Goal: Book appointment/travel/reservation

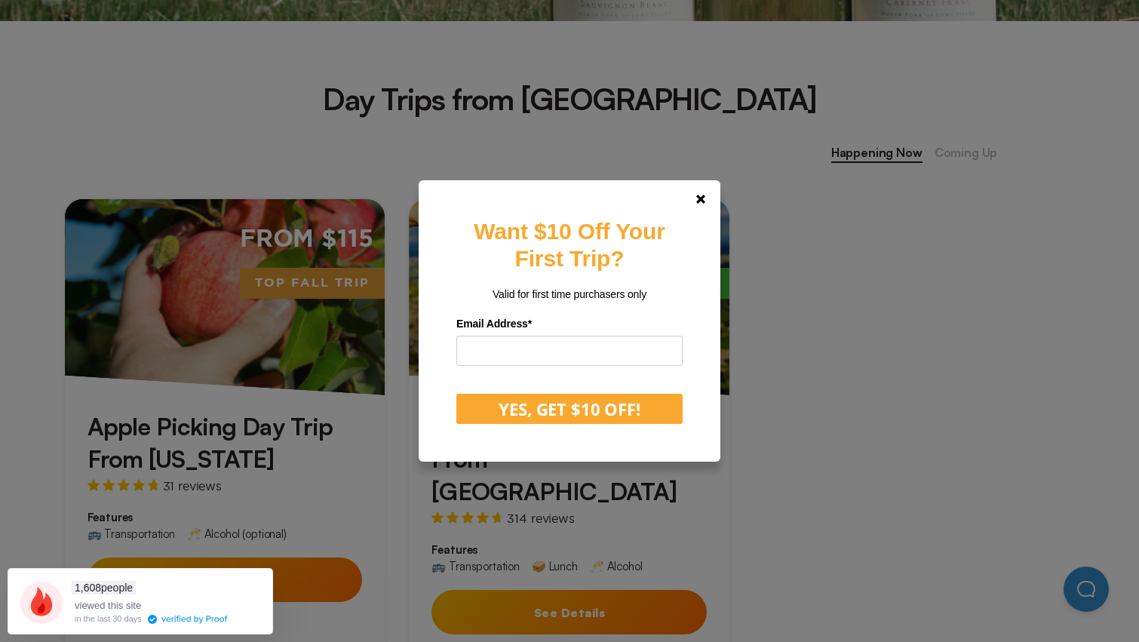
scroll to position [714, 0]
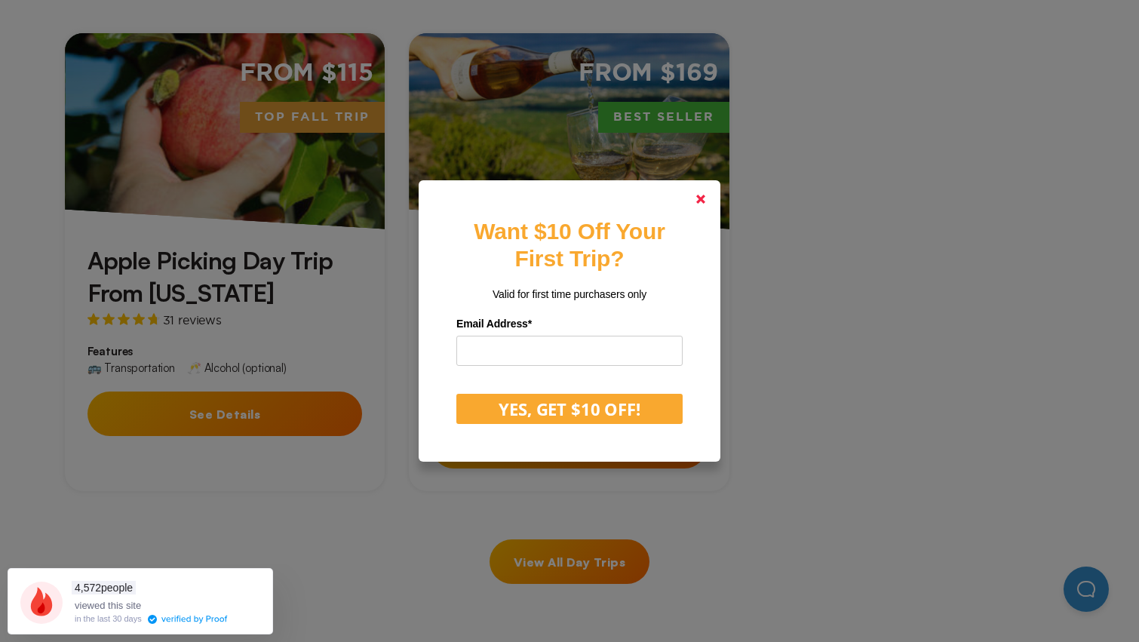
click at [698, 198] on link at bounding box center [700, 199] width 36 height 36
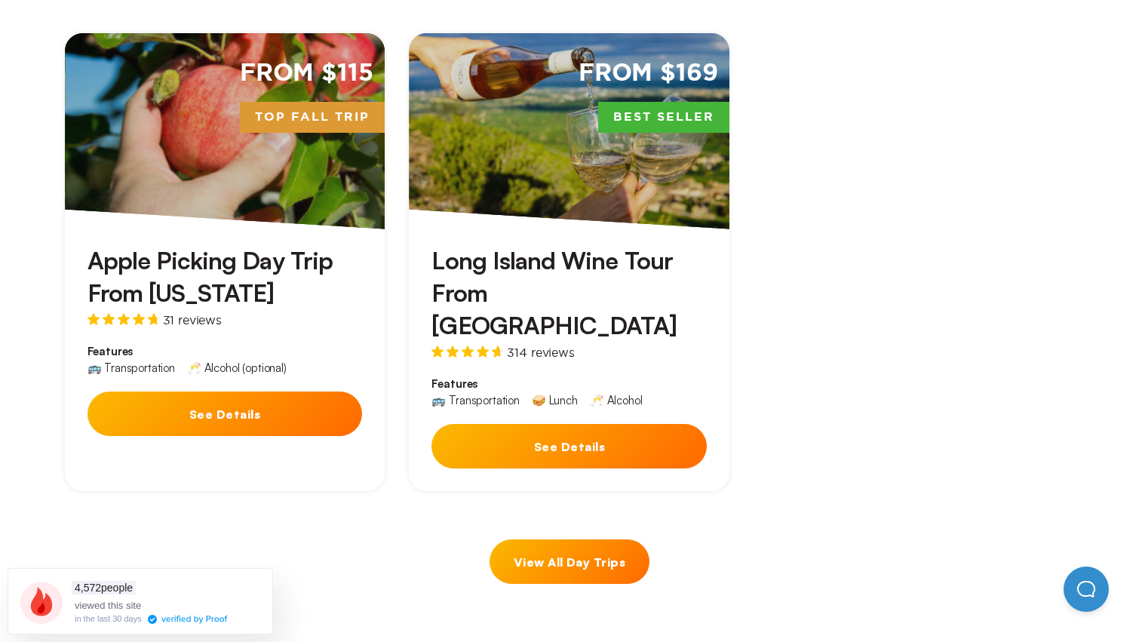
click at [228, 406] on button "See Details" at bounding box center [224, 413] width 275 height 44
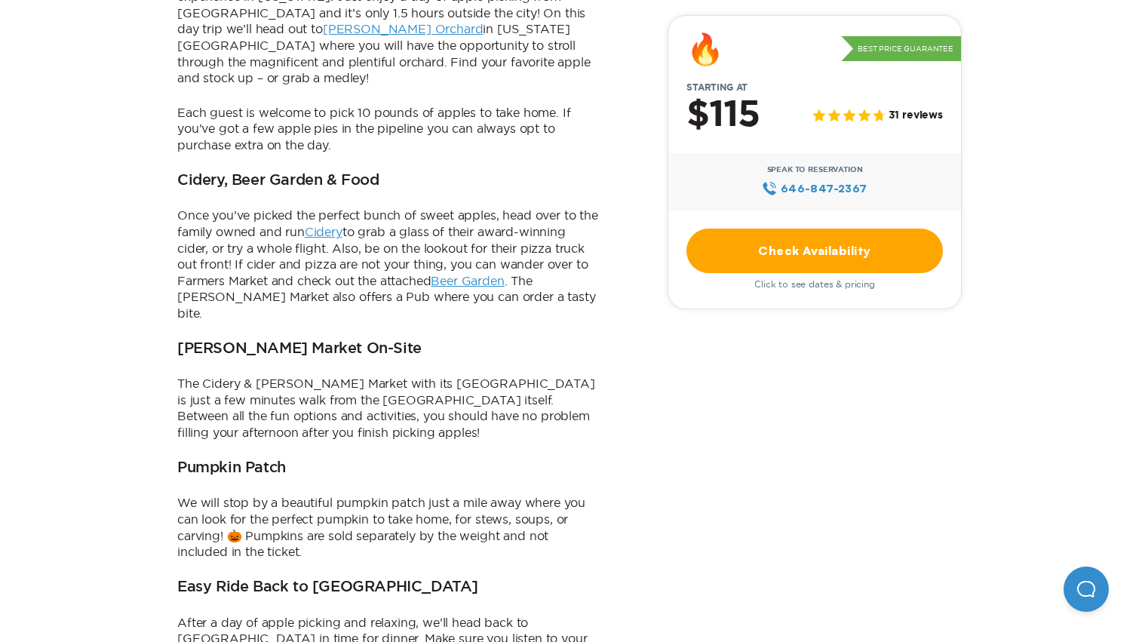
scroll to position [975, 0]
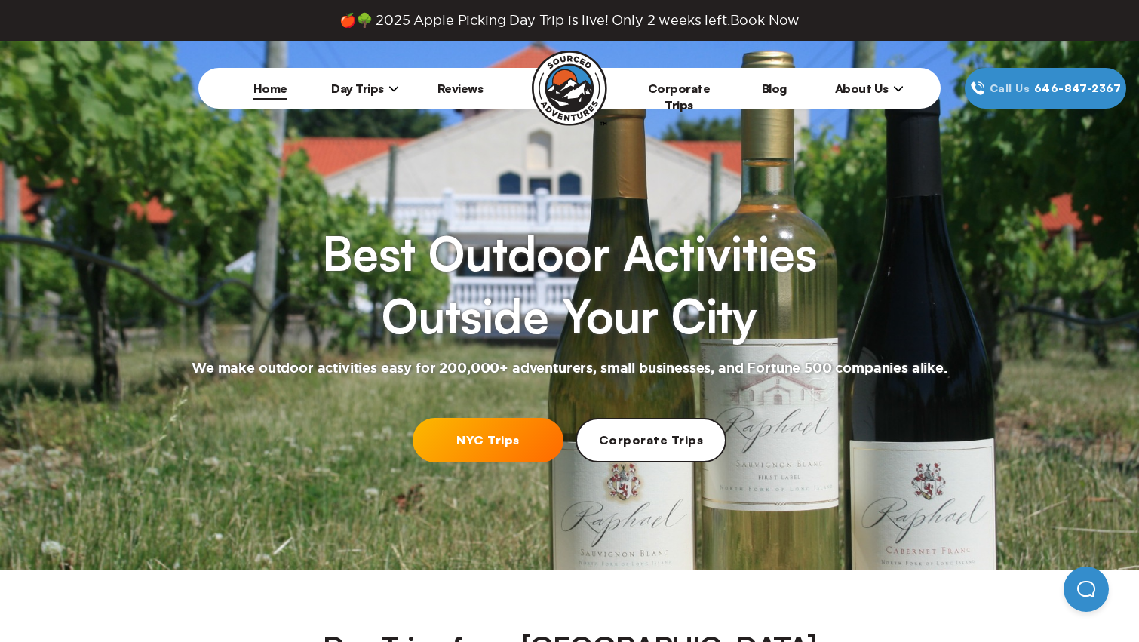
click at [396, 89] on icon at bounding box center [393, 88] width 11 height 11
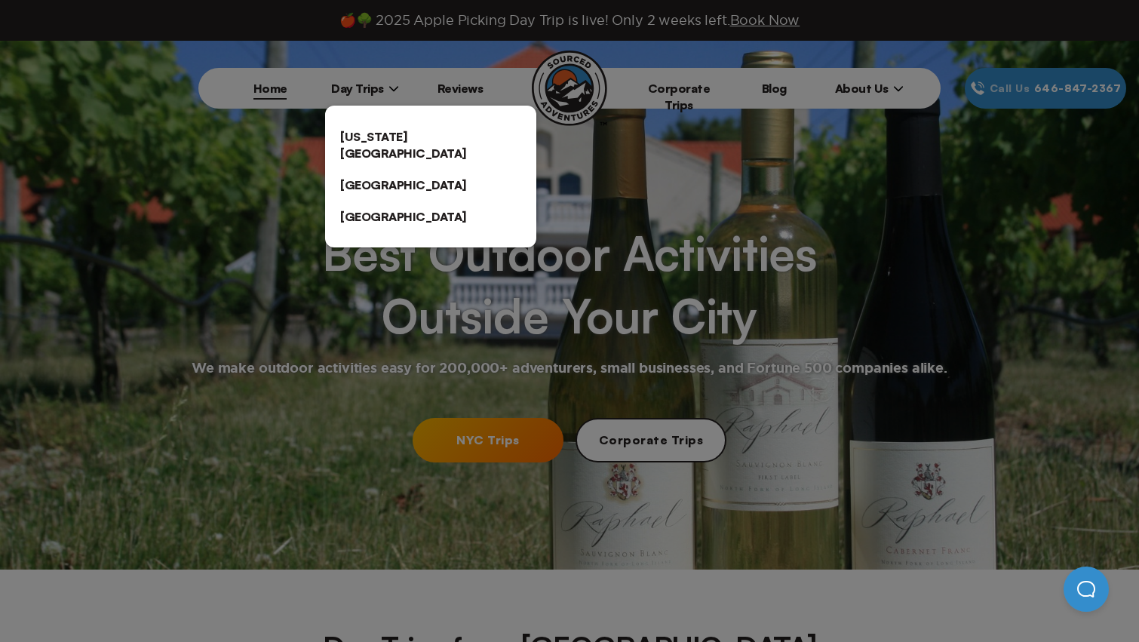
click at [409, 134] on link "[US_STATE][GEOGRAPHIC_DATA]" at bounding box center [430, 145] width 211 height 48
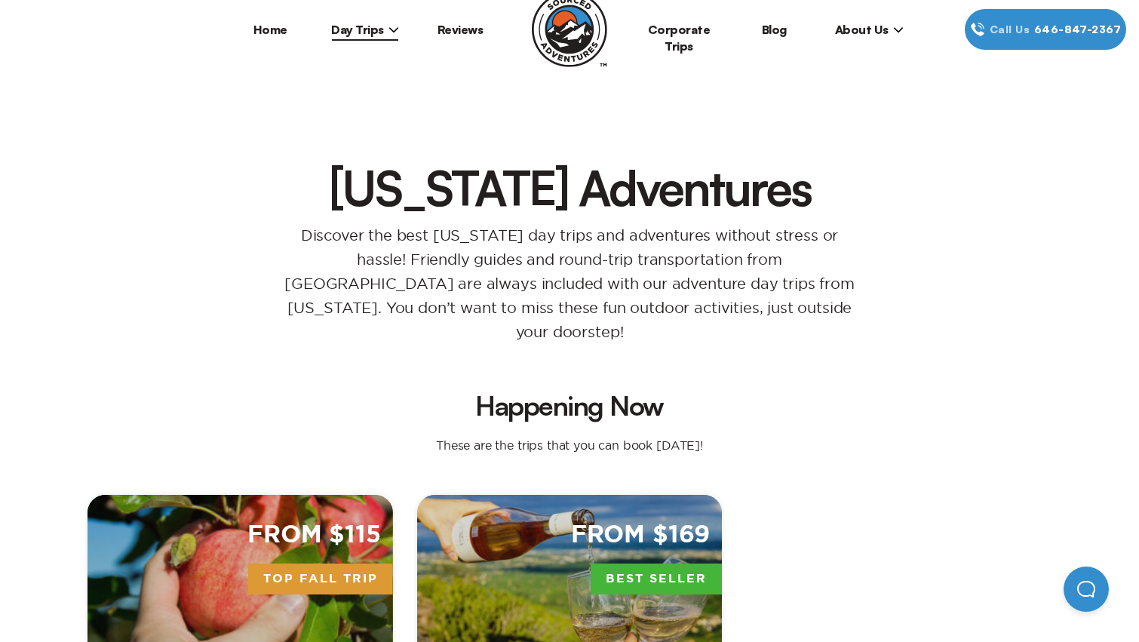
scroll to position [416, 0]
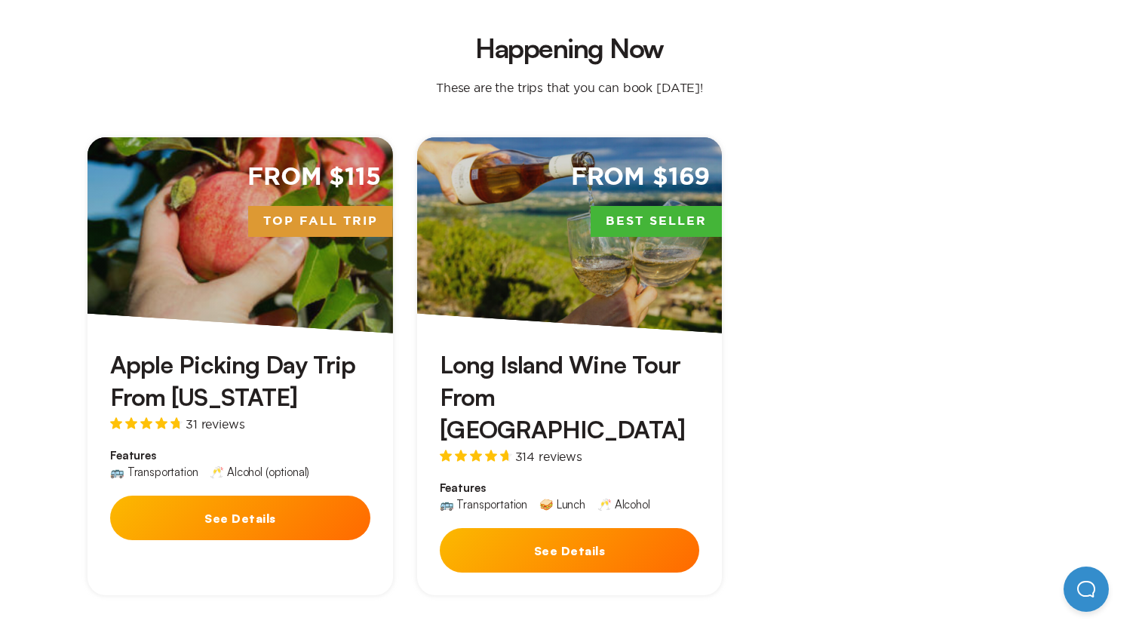
click at [247, 505] on button "See Details" at bounding box center [240, 517] width 260 height 44
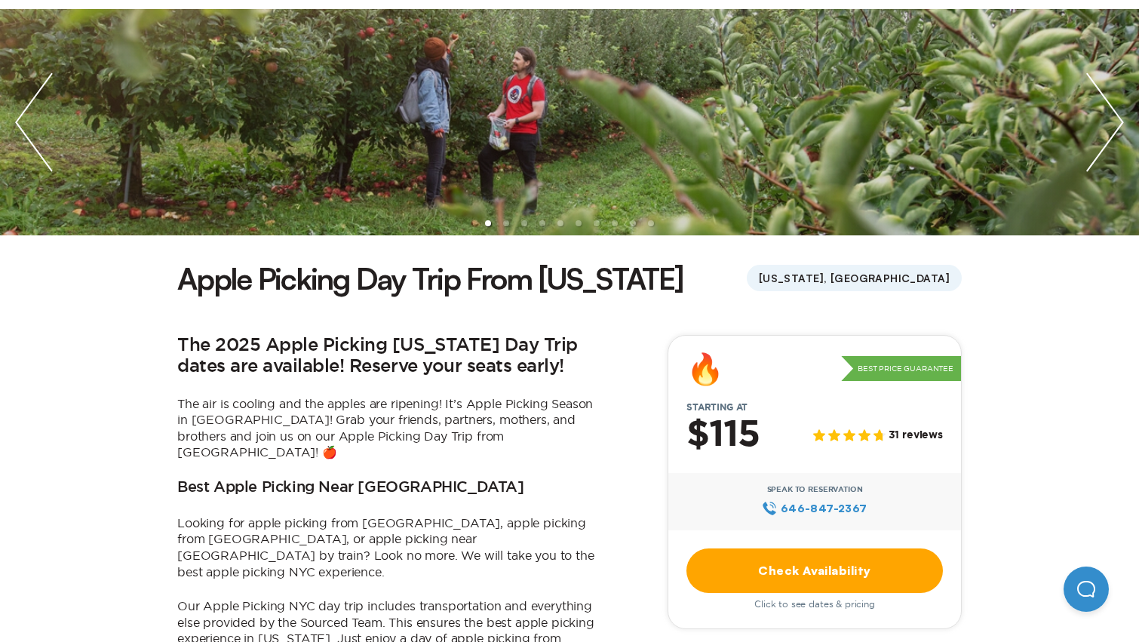
scroll to position [461, 0]
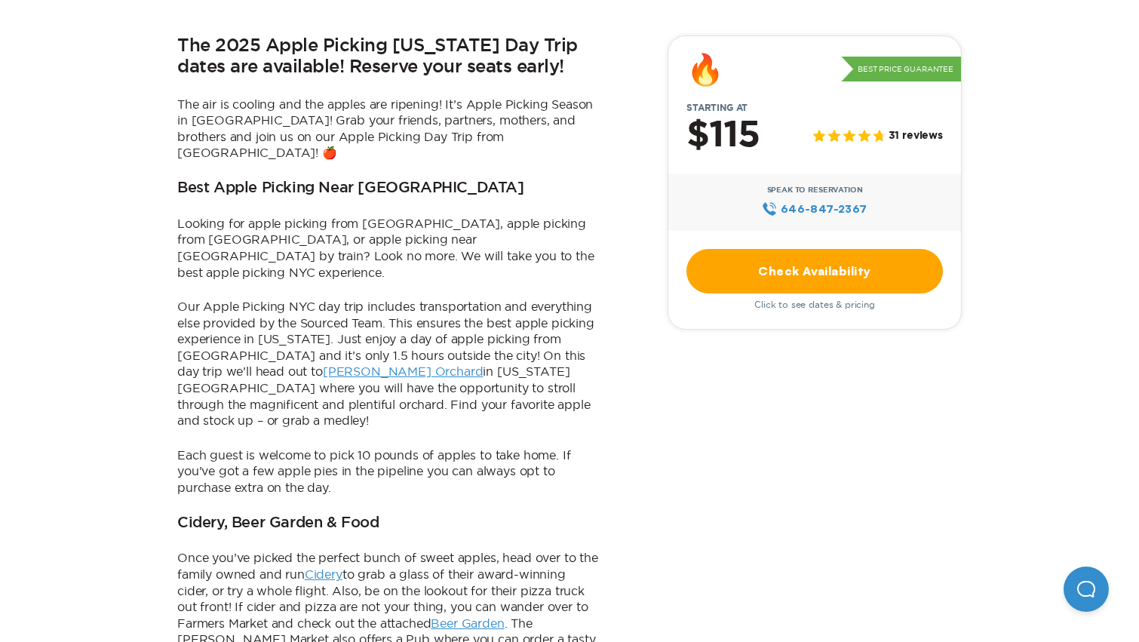
click at [860, 257] on link "Check Availability" at bounding box center [814, 271] width 256 height 44
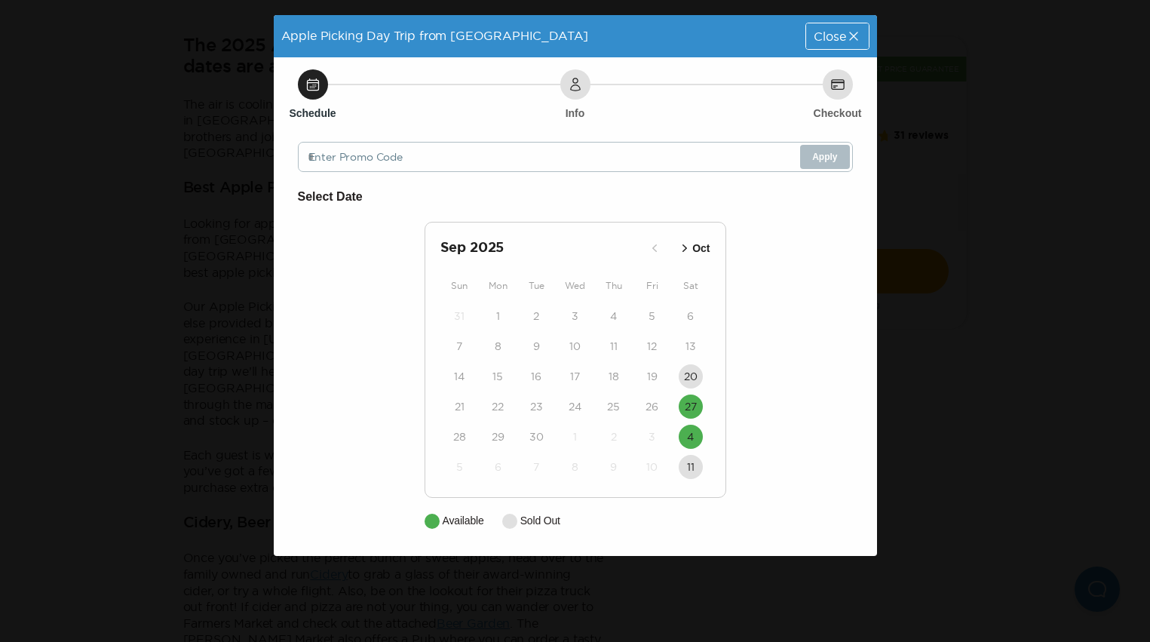
click at [690, 252] on icon "button" at bounding box center [684, 248] width 15 height 15
click at [675, 251] on icon "button" at bounding box center [672, 248] width 15 height 15
click at [684, 249] on icon "button" at bounding box center [684, 248] width 15 height 15
click at [678, 249] on icon "button" at bounding box center [672, 248] width 15 height 15
click at [853, 37] on icon at bounding box center [853, 36] width 15 height 15
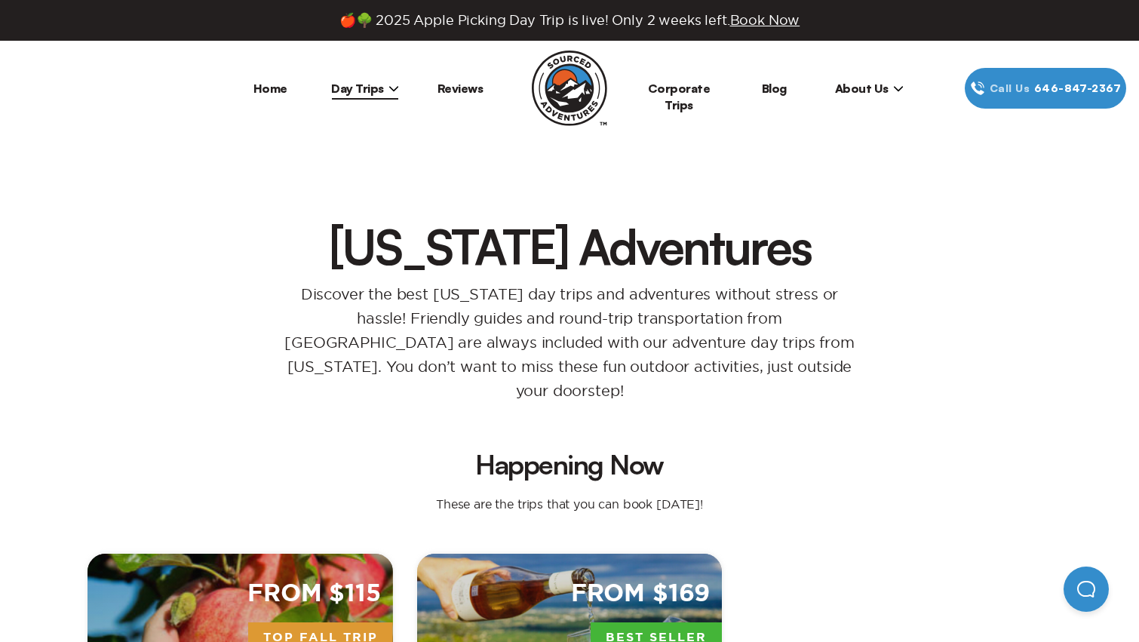
scroll to position [416, 0]
